Goal: Information Seeking & Learning: Find specific fact

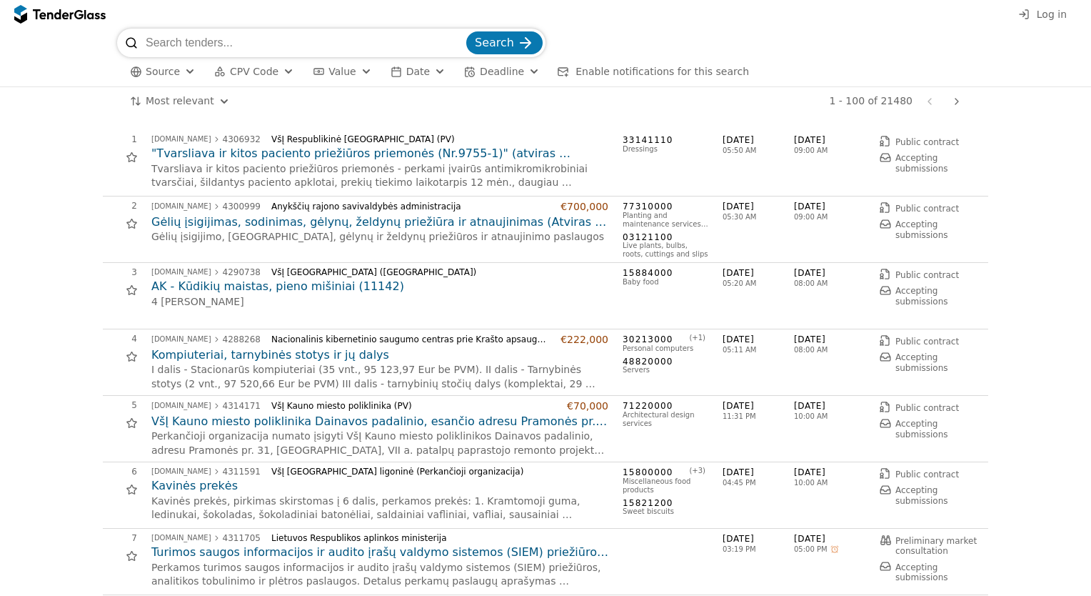
click at [1044, 21] on button "Log in" at bounding box center [1042, 15] width 57 height 18
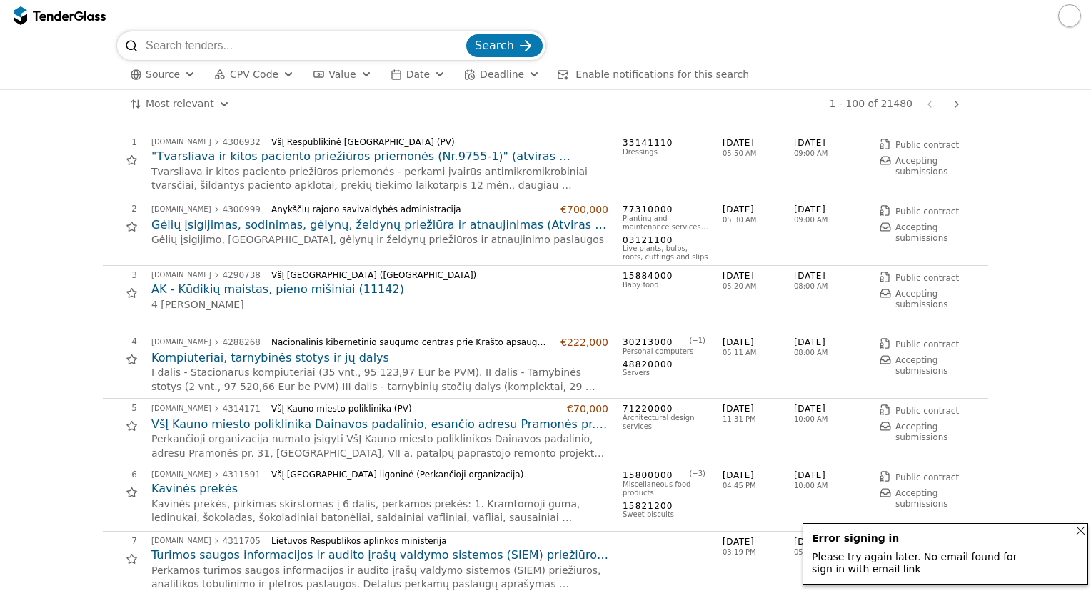
click at [311, 43] on input "search" at bounding box center [305, 45] width 318 height 29
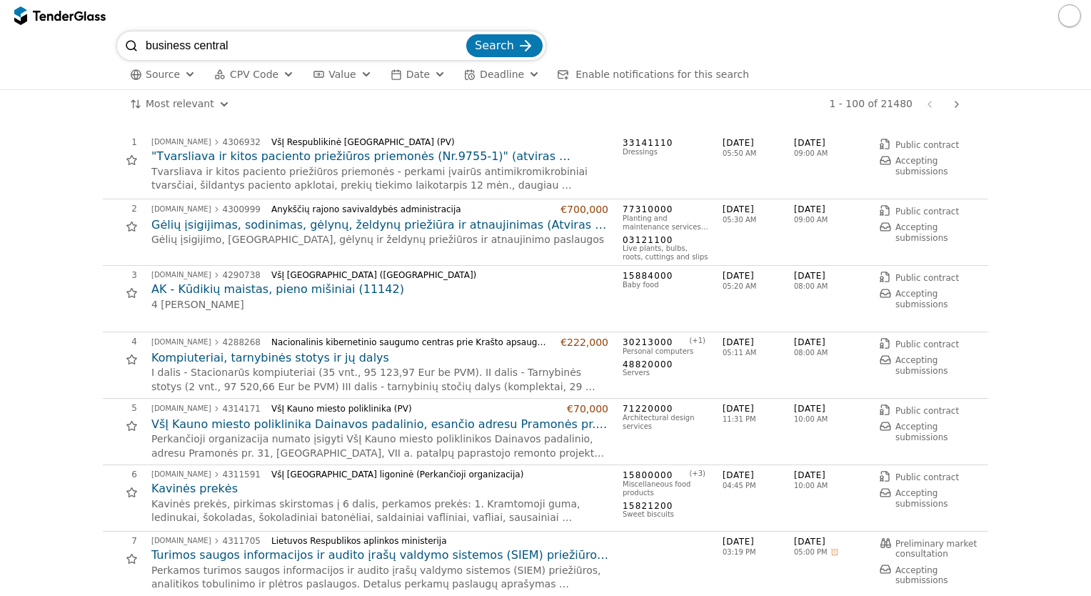
type input "business central"
click at [466, 34] on button "Search" at bounding box center [504, 45] width 76 height 23
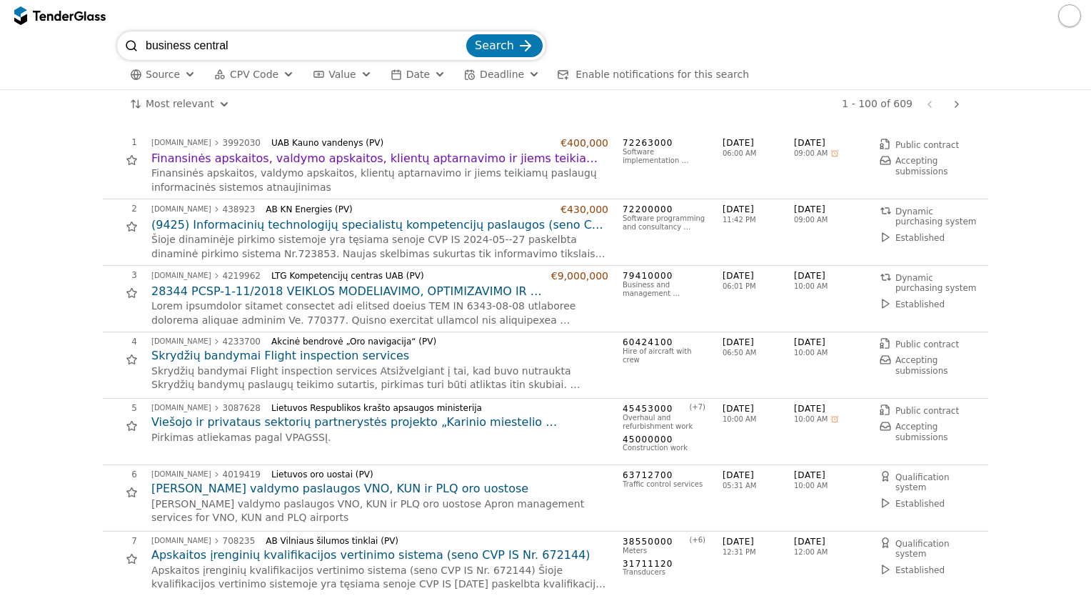
click at [817, 141] on span "[DATE]" at bounding box center [829, 143] width 71 height 12
click at [279, 47] on input "business central" at bounding box center [305, 45] width 318 height 29
type input "p"
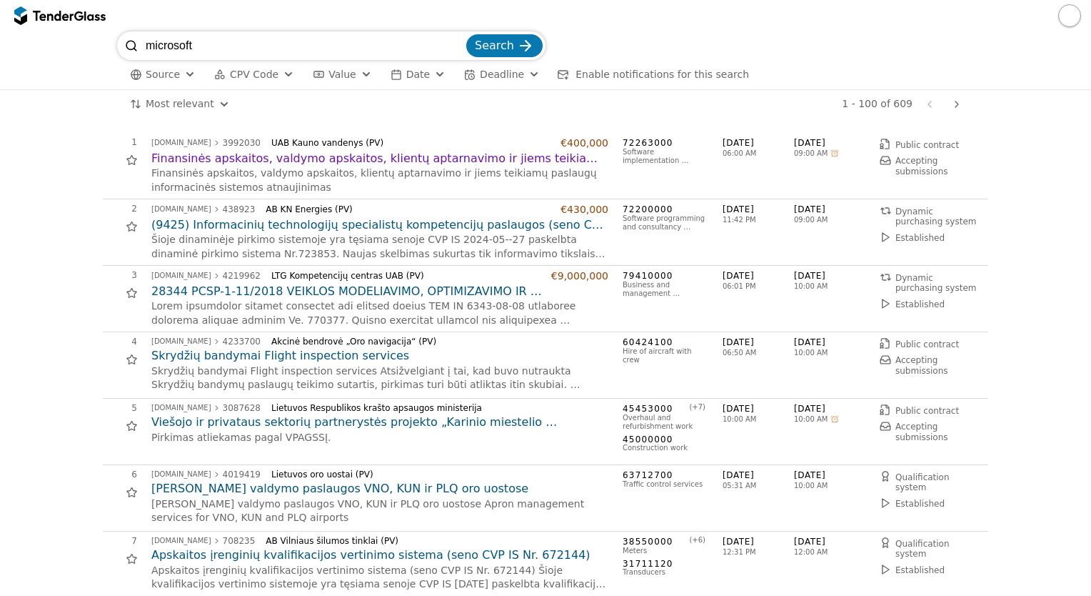
type input "microsoft"
click at [466, 34] on button "Search" at bounding box center [504, 45] width 76 height 23
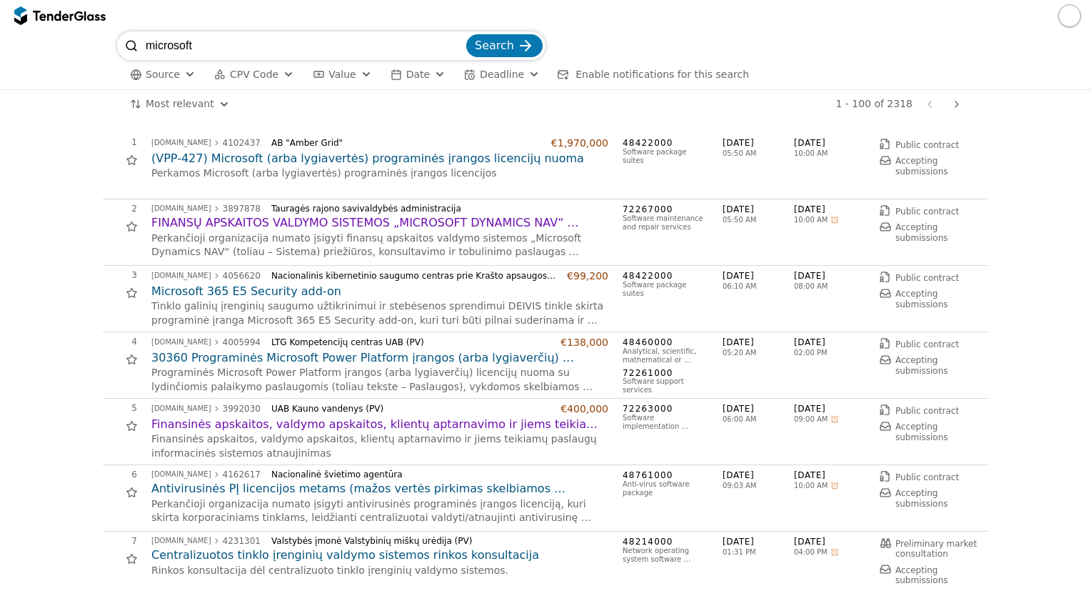
click at [836, 139] on span "[DATE]" at bounding box center [829, 143] width 71 height 12
click at [424, 68] on button "Date" at bounding box center [418, 75] width 66 height 18
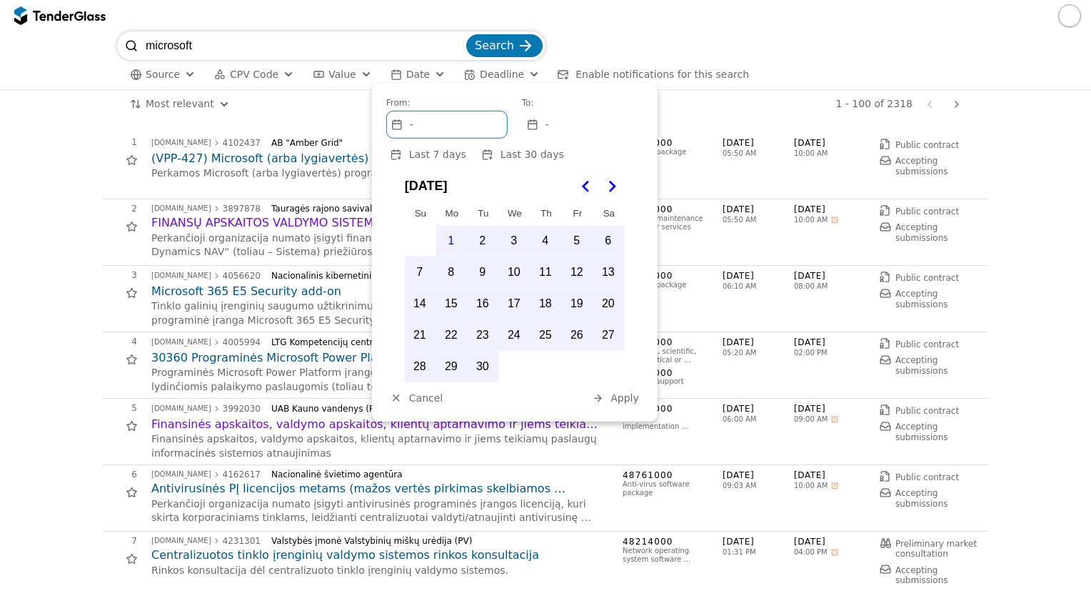
click at [828, 67] on div "Source CPV Code Type Buyer Value Date Deadline Enable notifications for this se…" at bounding box center [545, 74] width 857 height 29
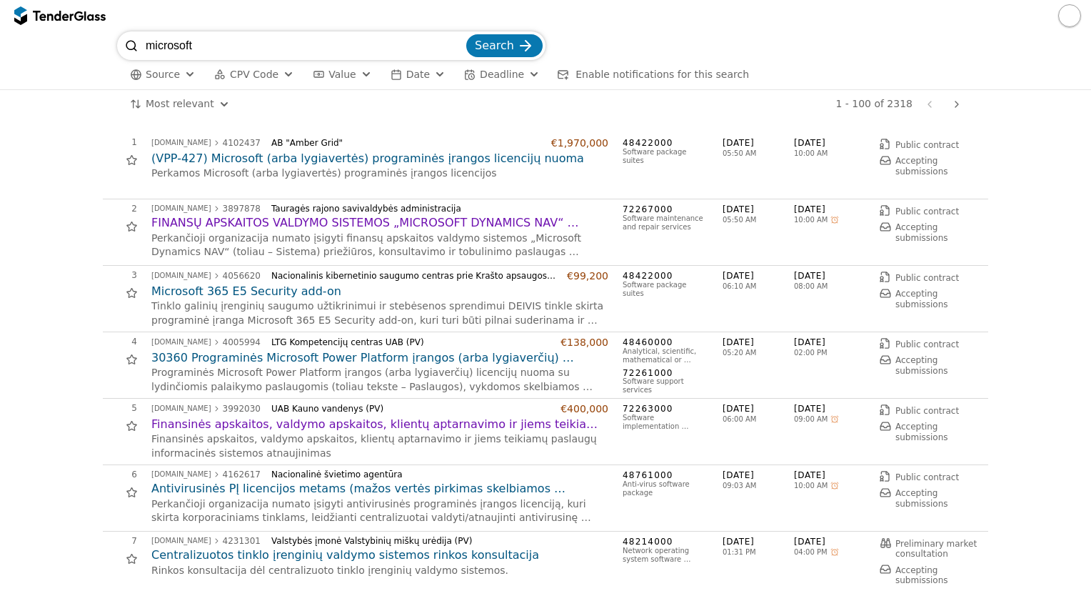
click at [794, 141] on span "[DATE]" at bounding box center [829, 143] width 71 height 12
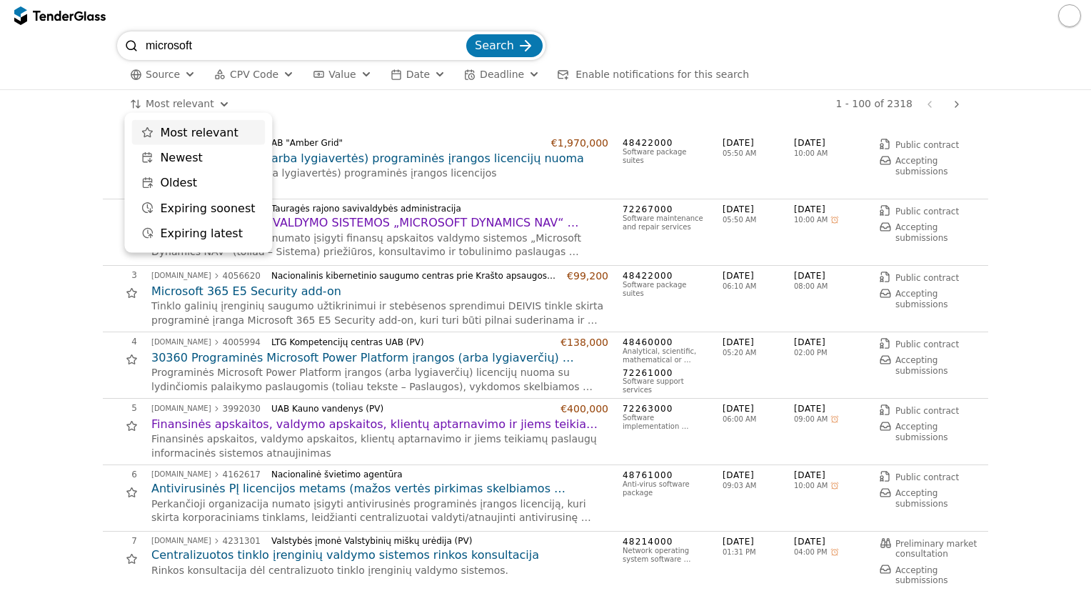
click at [218, 106] on html "microsoft Search Source CPV Code Type Buyer Value Date Deadline Enable notifica…" at bounding box center [545, 298] width 1091 height 596
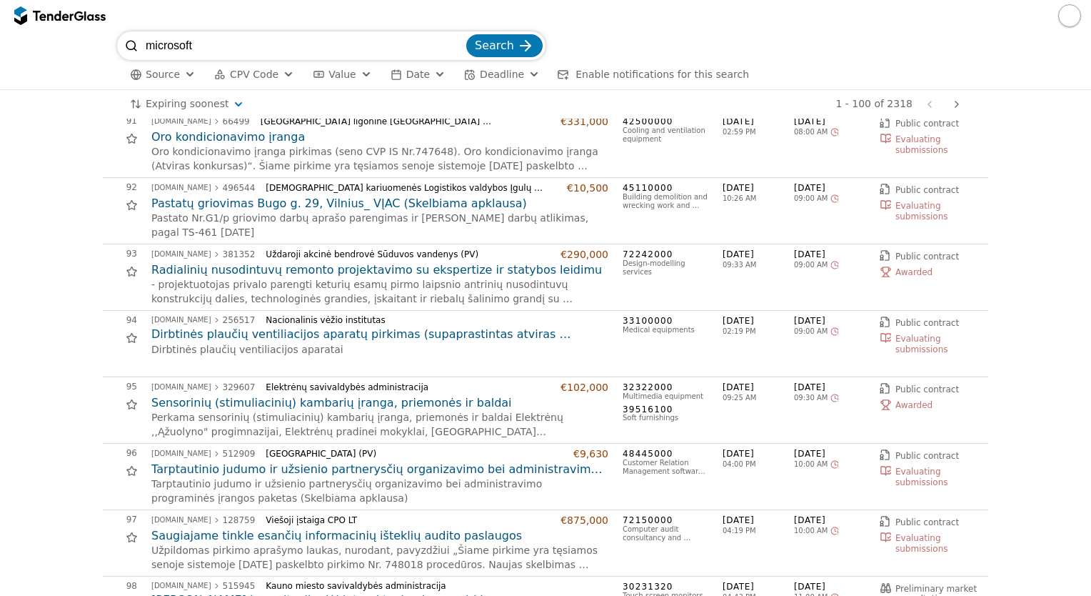
scroll to position [6228, 0]
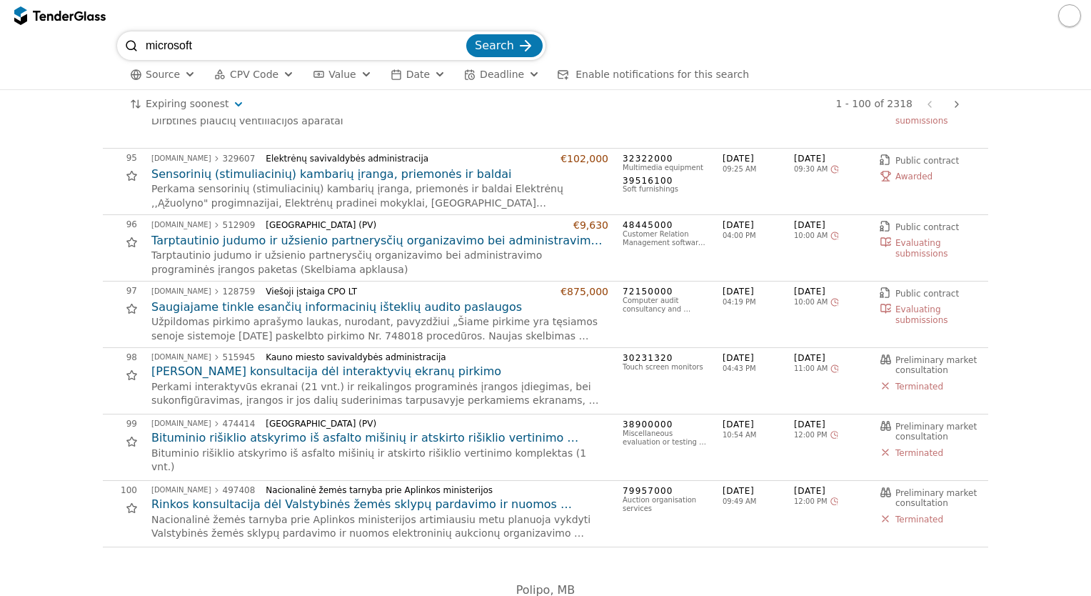
click at [405, 82] on button "Date" at bounding box center [418, 75] width 66 height 18
click at [480, 74] on span "Deadline" at bounding box center [502, 74] width 44 height 11
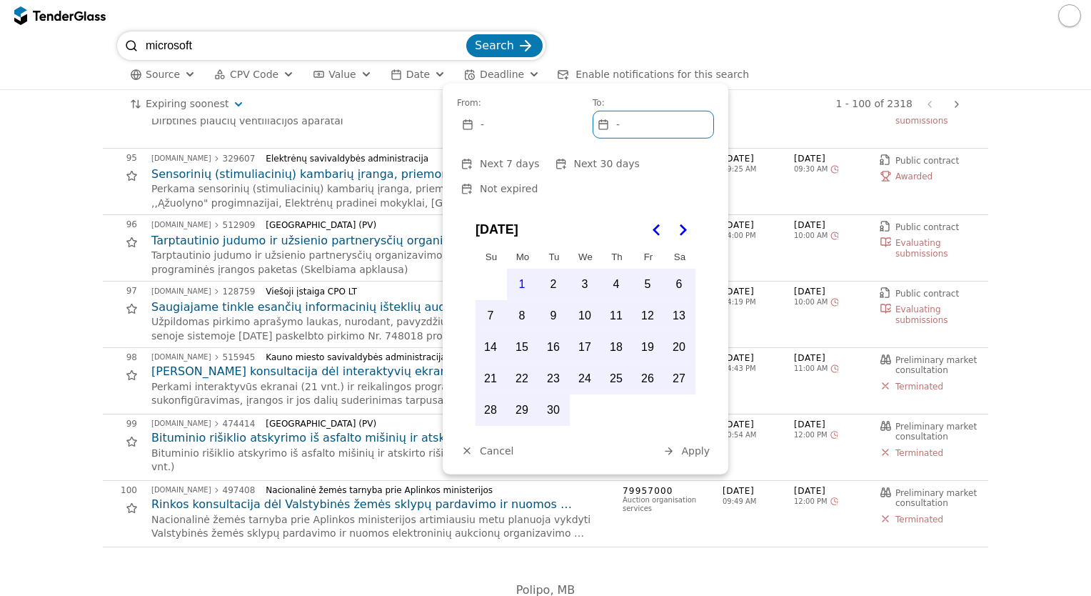
click at [542, 180] on button "Not expired" at bounding box center [499, 189] width 85 height 18
click at [699, 445] on span "Apply" at bounding box center [695, 450] width 29 height 11
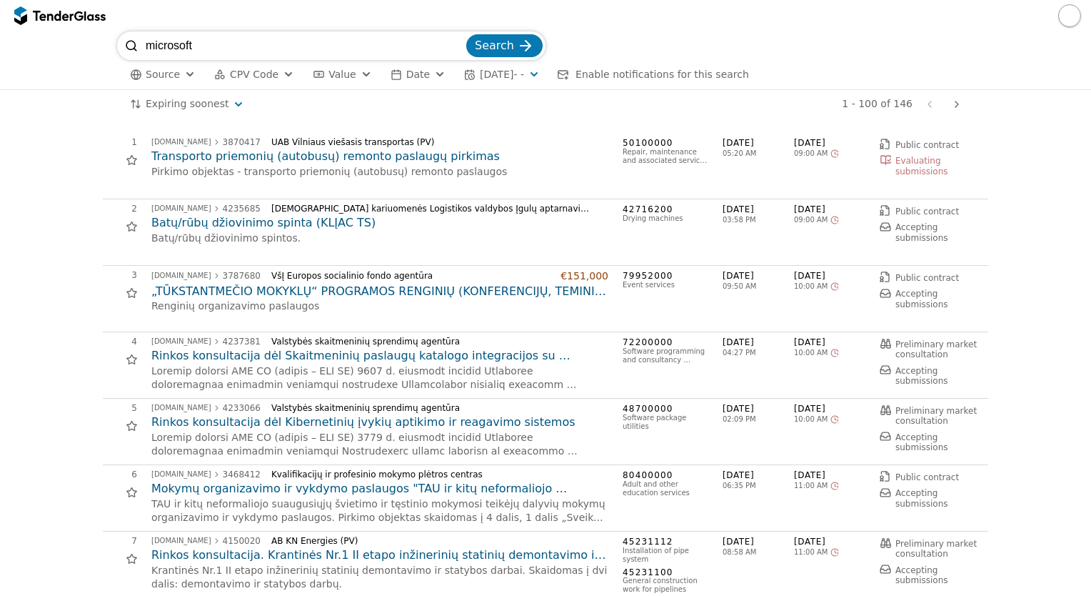
click at [249, 49] on input "microsoft" at bounding box center [305, 45] width 318 height 29
type input "business central"
click at [466, 34] on button "Search" at bounding box center [504, 45] width 76 height 23
